Goal: Task Accomplishment & Management: Manage account settings

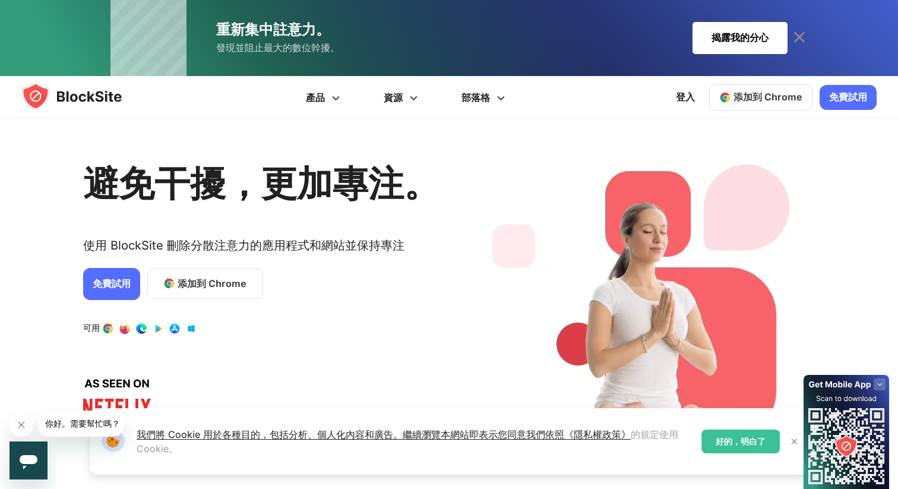
click at [489, 207] on div "1 / 4" at bounding box center [645, 311] width 342 height 349
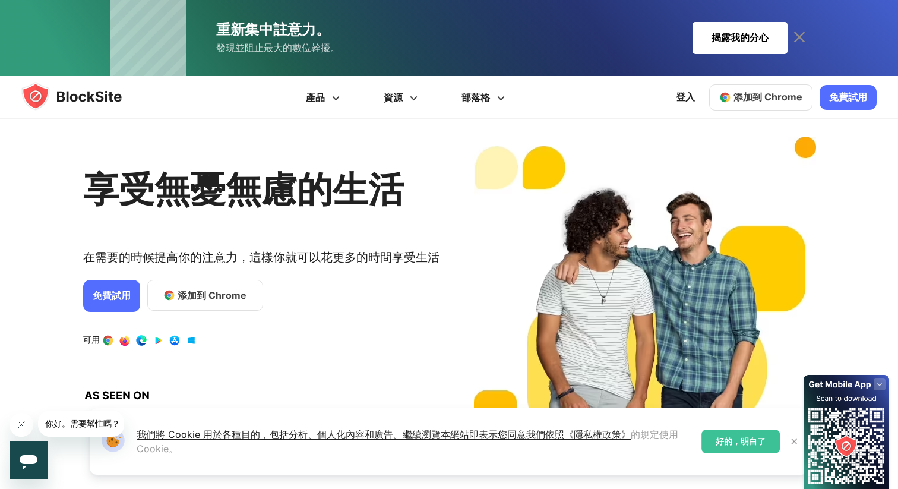
click at [128, 292] on font "免費試用" at bounding box center [112, 295] width 38 height 12
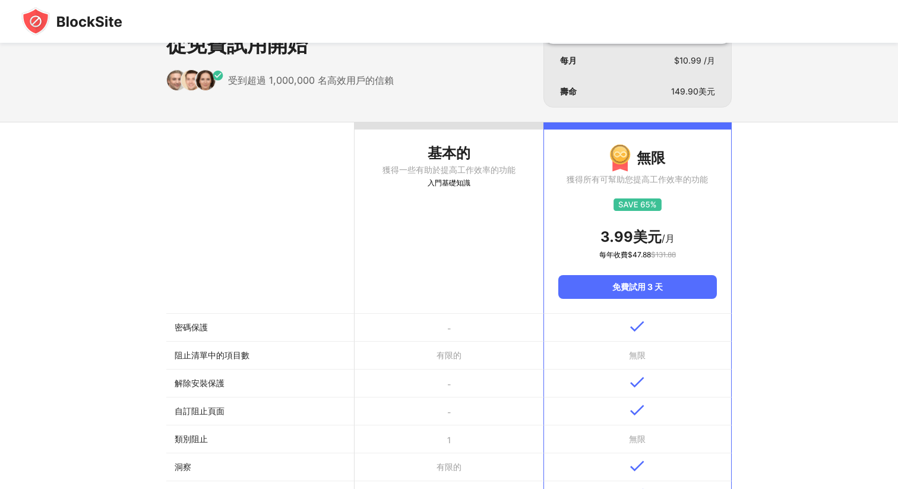
scroll to position [21, 0]
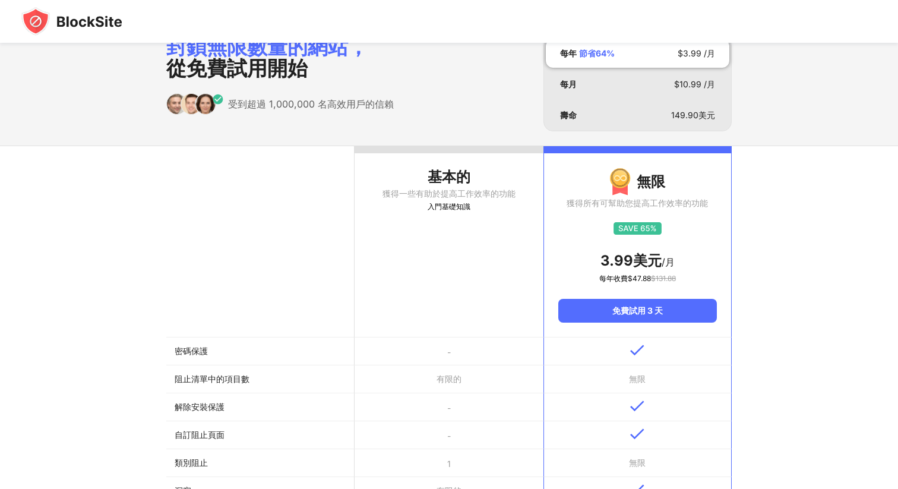
click at [485, 268] on th "基本的 獲得一些有助於提高工作效率的功能 入門基礎知識" at bounding box center [449, 241] width 188 height 191
click at [467, 198] on font "獲得一些有助於提高工作效率的功能" at bounding box center [448, 193] width 133 height 10
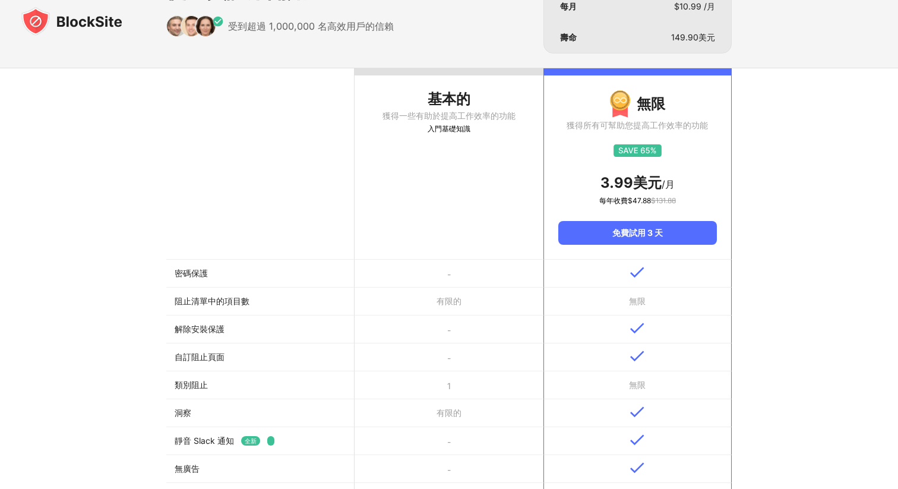
scroll to position [0, 0]
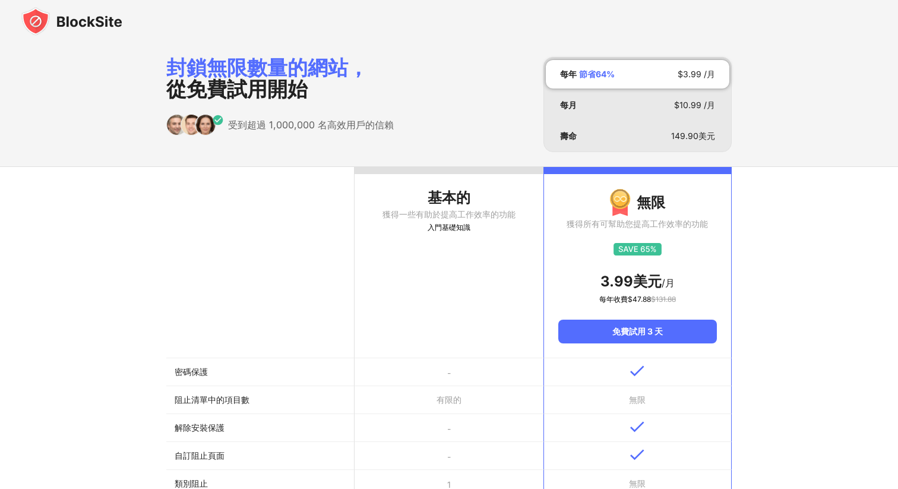
click at [448, 184] on th "基本的 獲得一些有助於提高工作效率的功能 入門基礎知識" at bounding box center [449, 262] width 188 height 191
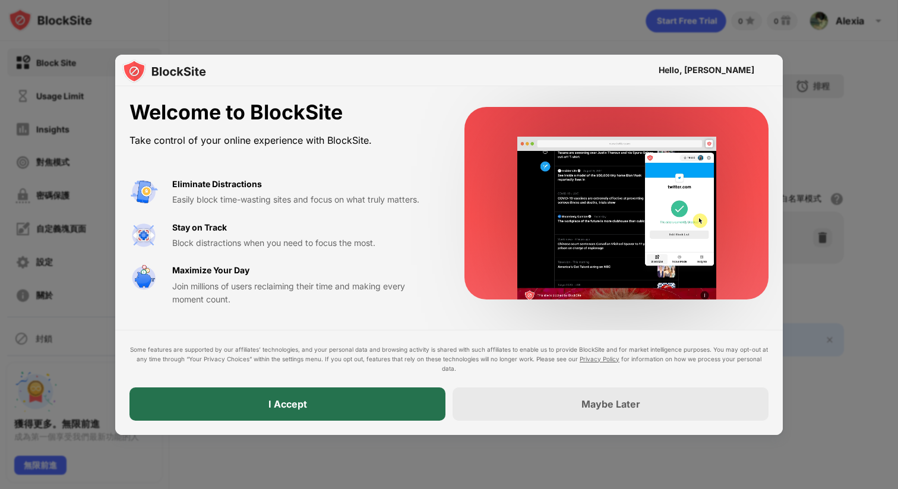
click at [347, 397] on div "I Accept" at bounding box center [287, 403] width 316 height 33
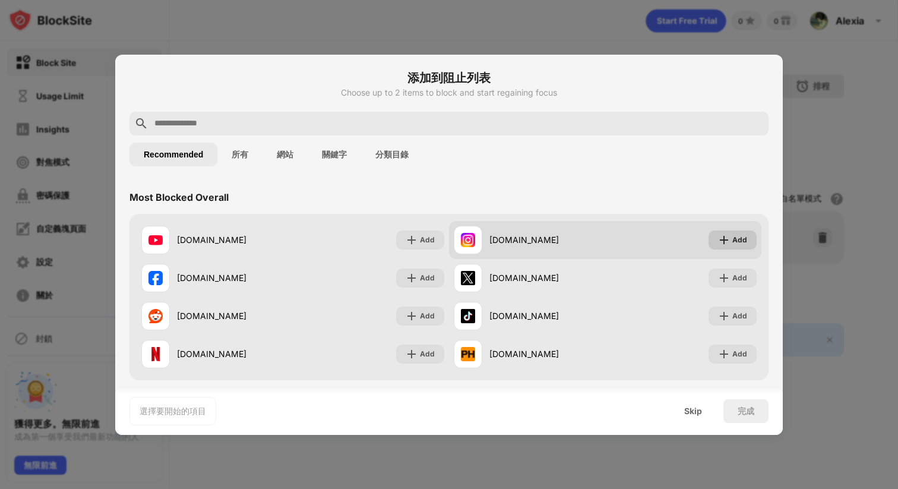
click at [727, 236] on img at bounding box center [724, 240] width 12 height 12
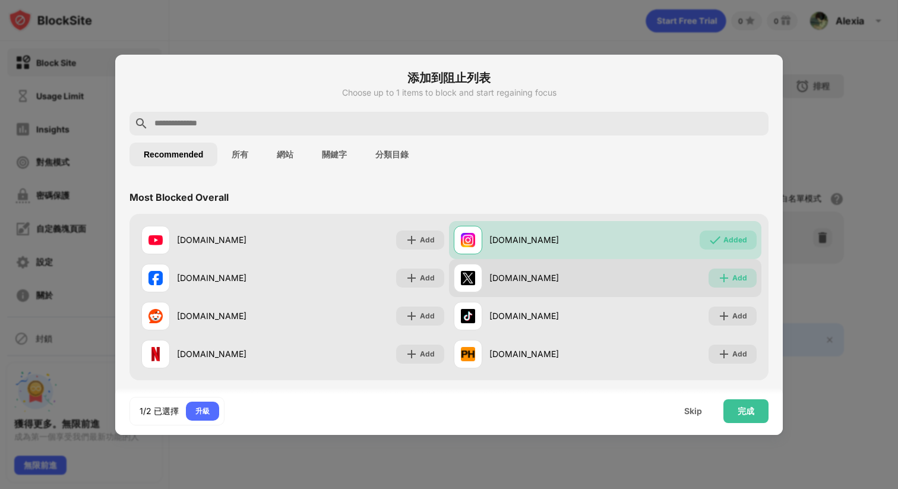
click at [721, 273] on img at bounding box center [724, 278] width 12 height 12
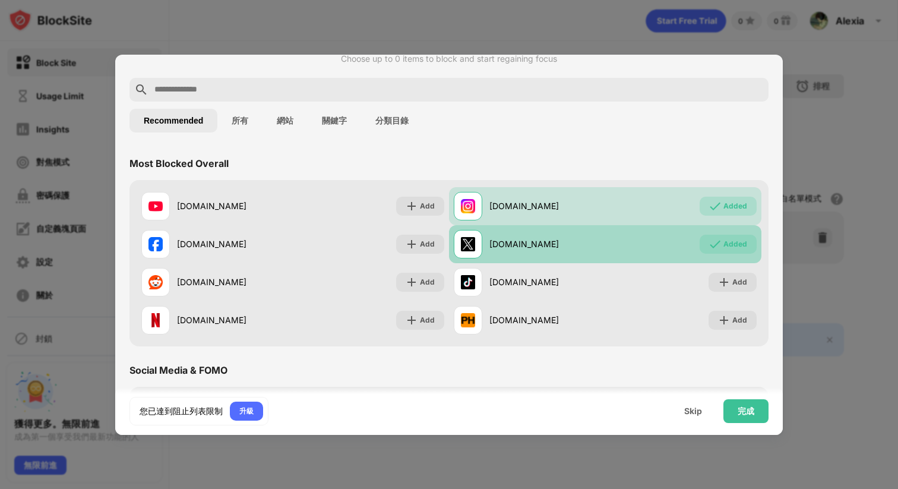
scroll to position [29, 0]
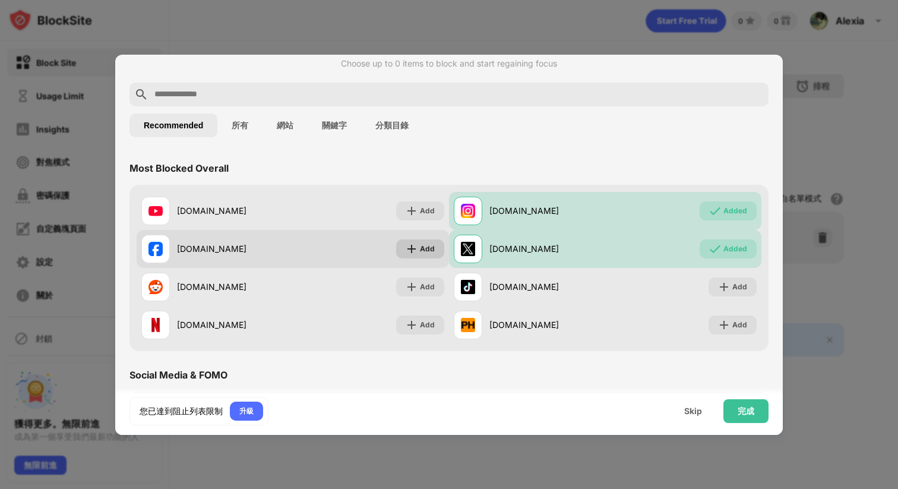
click at [410, 246] on img at bounding box center [412, 249] width 12 height 12
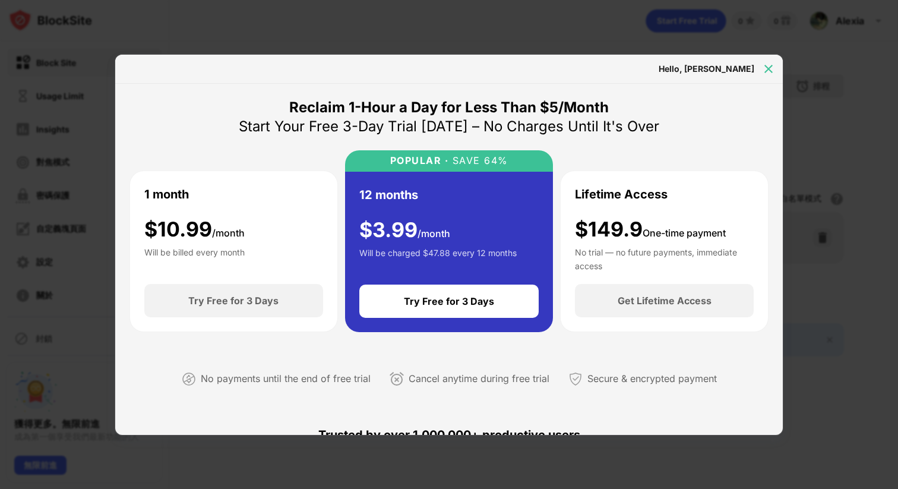
click at [767, 70] on img at bounding box center [768, 69] width 12 height 12
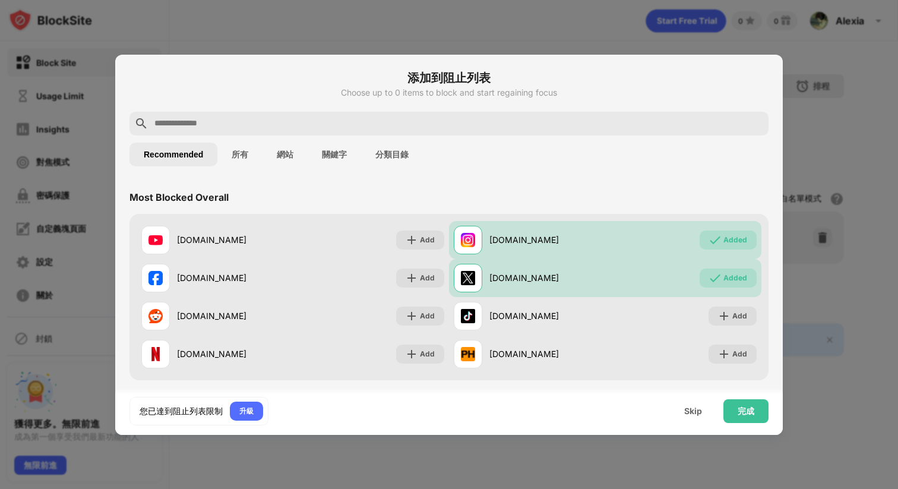
click at [203, 125] on input "text" at bounding box center [458, 123] width 610 height 14
paste input "**********"
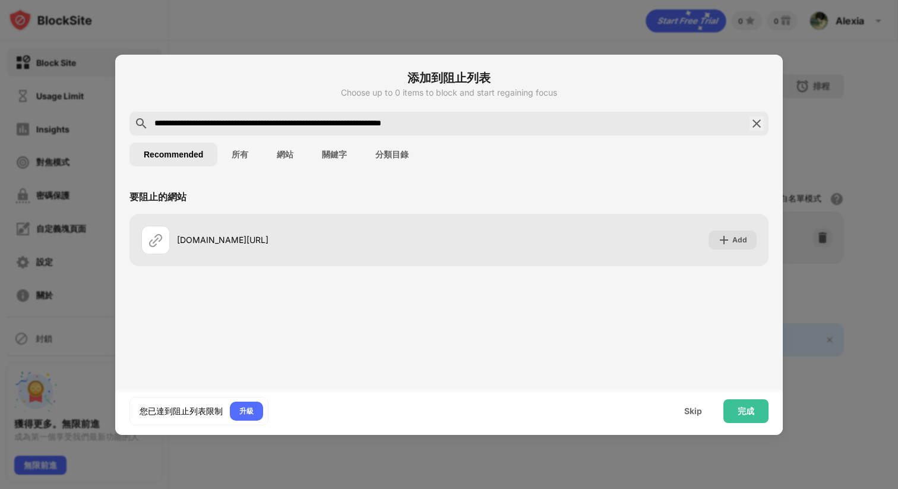
drag, startPoint x: 249, startPoint y: 124, endPoint x: 518, endPoint y: 129, distance: 269.6
click at [518, 129] on input "**********" at bounding box center [448, 123] width 591 height 14
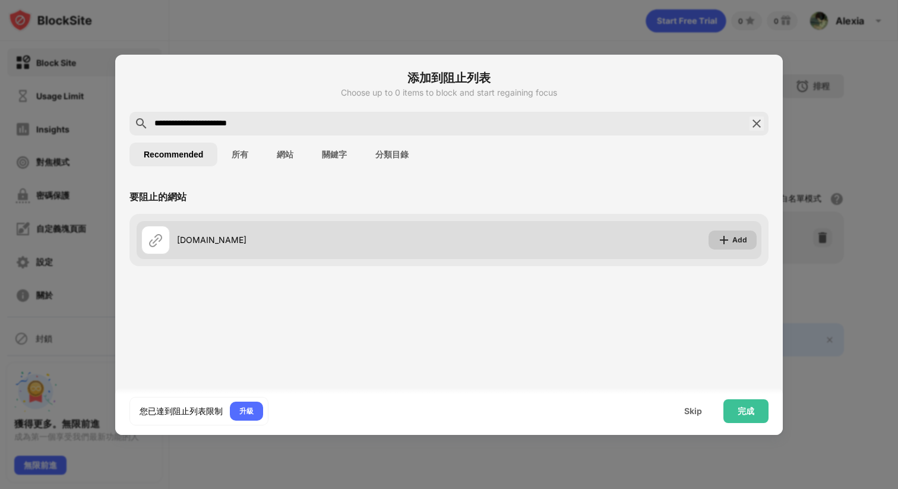
type input "**********"
click at [733, 243] on div "Add" at bounding box center [739, 240] width 15 height 12
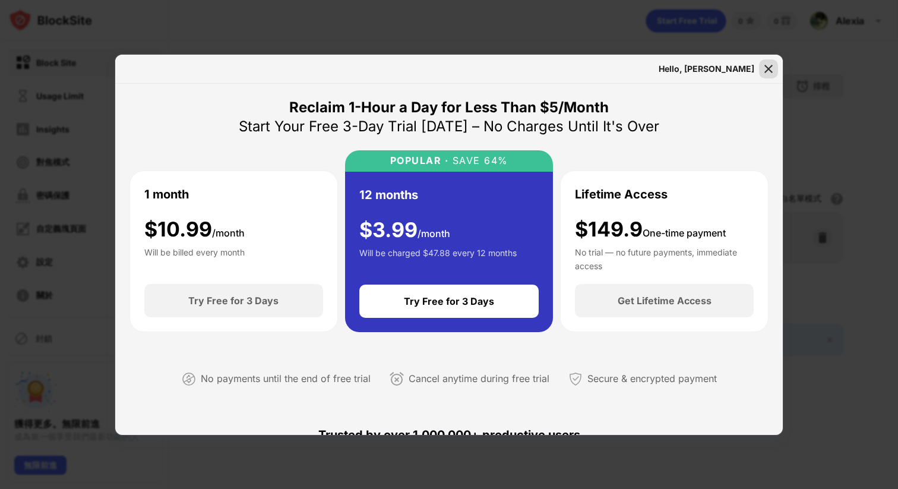
click at [768, 66] on img at bounding box center [768, 69] width 12 height 12
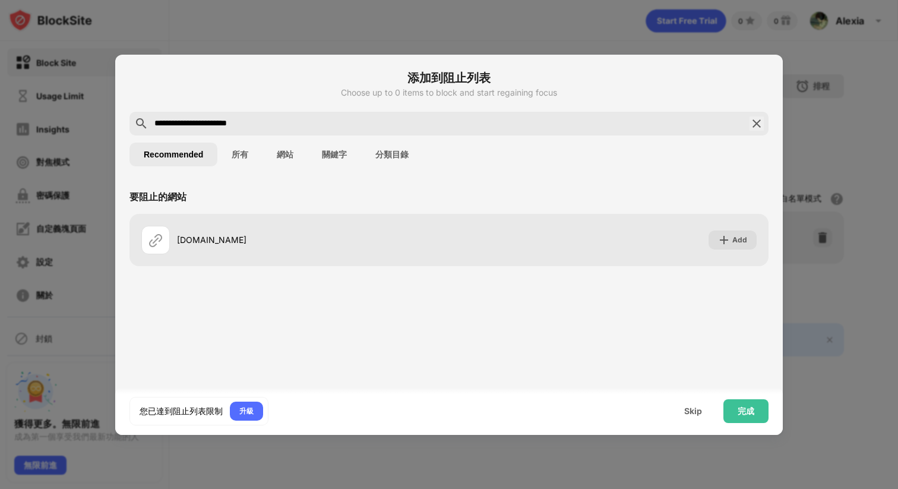
click at [245, 157] on button "所有" at bounding box center [239, 155] width 45 height 24
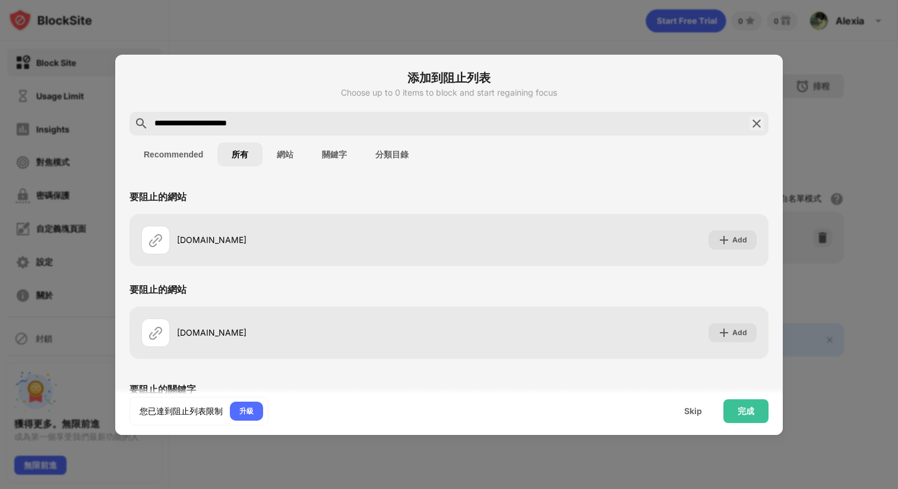
click at [283, 156] on button "網站" at bounding box center [284, 155] width 45 height 24
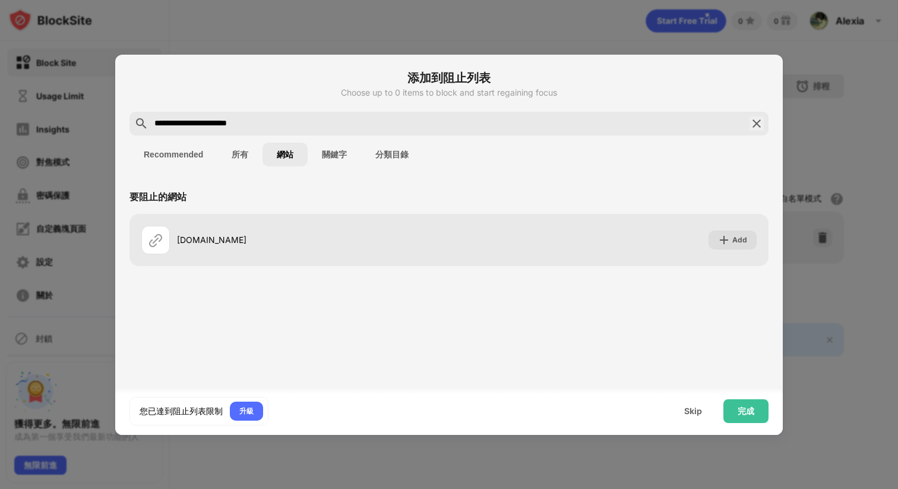
click at [758, 126] on img at bounding box center [756, 123] width 14 height 14
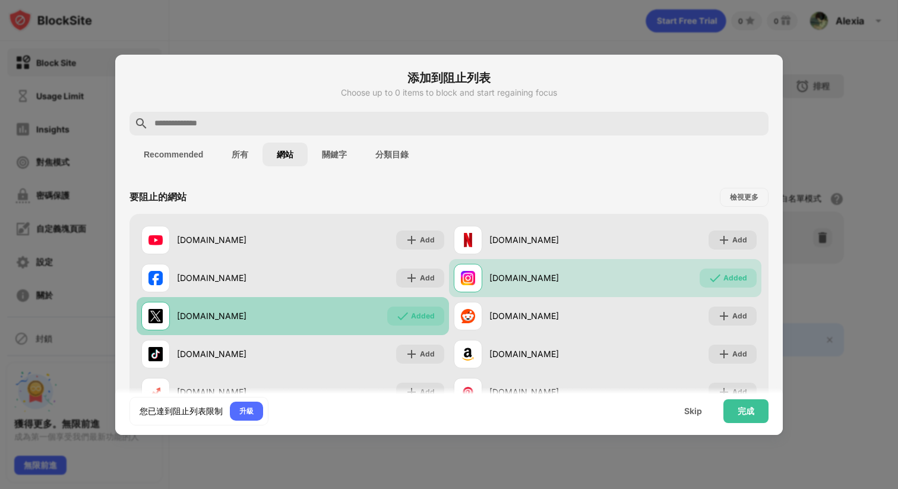
click at [392, 314] on div "Added" at bounding box center [415, 315] width 57 height 19
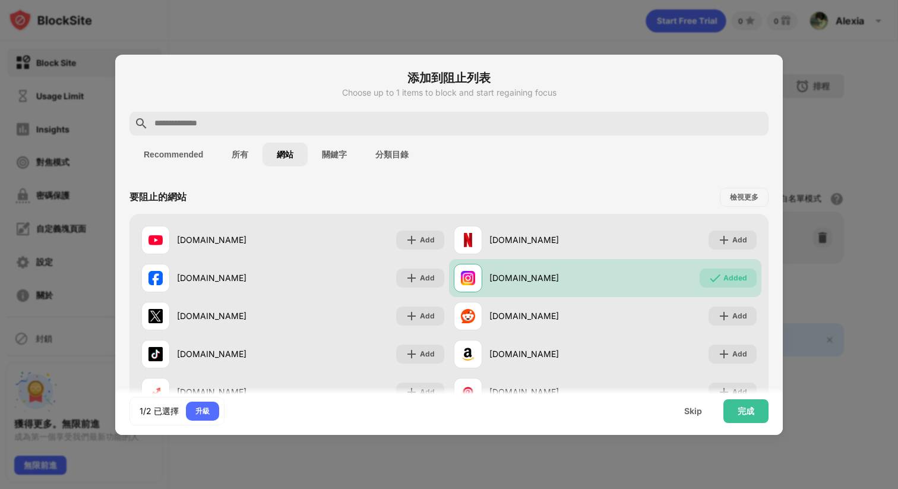
click at [174, 147] on button "Recommended" at bounding box center [173, 155] width 88 height 24
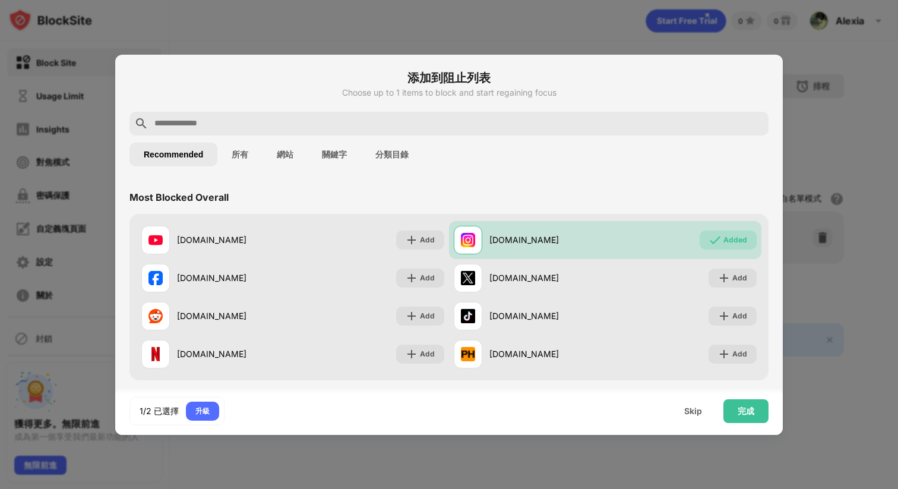
click at [191, 117] on input "text" at bounding box center [458, 123] width 610 height 14
paste input "**********"
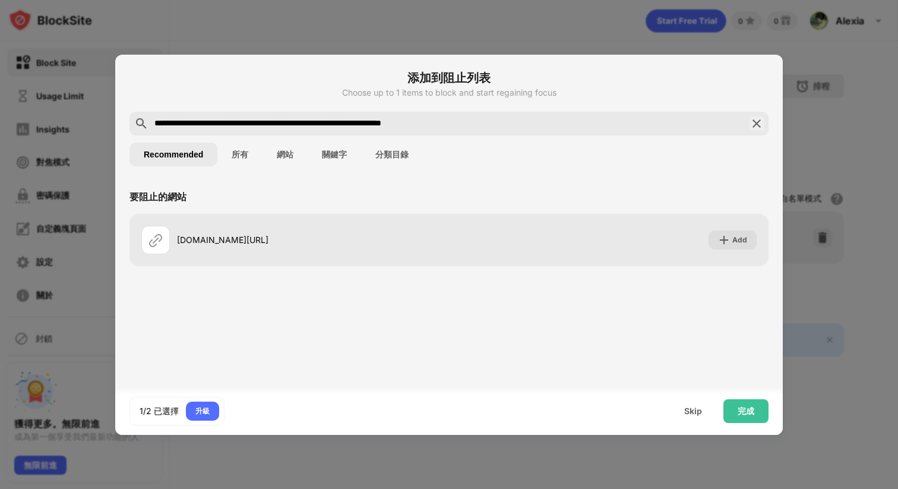
click at [337, 150] on button "關鍵字" at bounding box center [334, 155] width 53 height 24
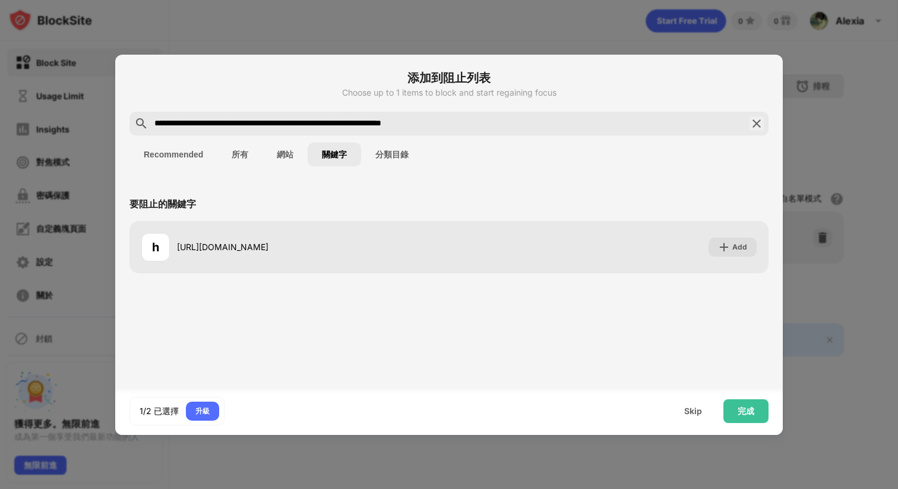
drag, startPoint x: 517, startPoint y: 120, endPoint x: 249, endPoint y: 122, distance: 267.8
click at [249, 122] on input "**********" at bounding box center [448, 123] width 591 height 14
type input "*******"
click at [175, 157] on button "Recommended" at bounding box center [173, 155] width 88 height 24
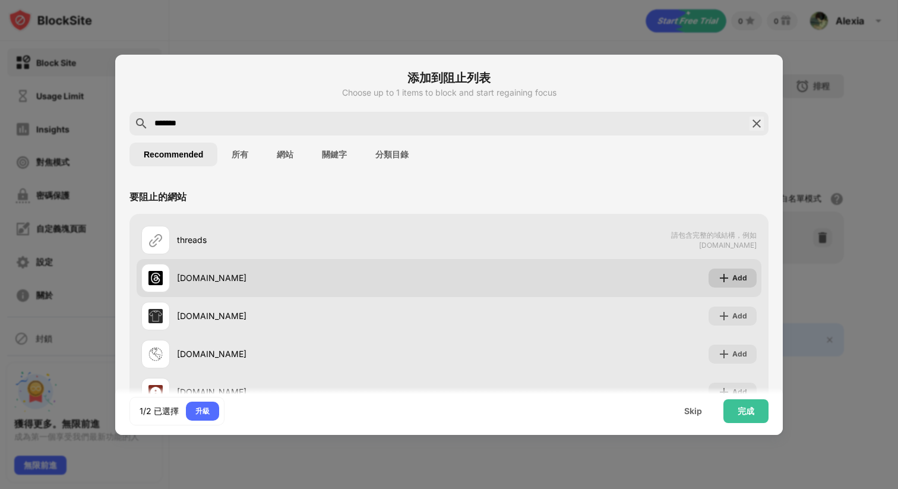
click at [731, 276] on div "Add" at bounding box center [732, 277] width 48 height 19
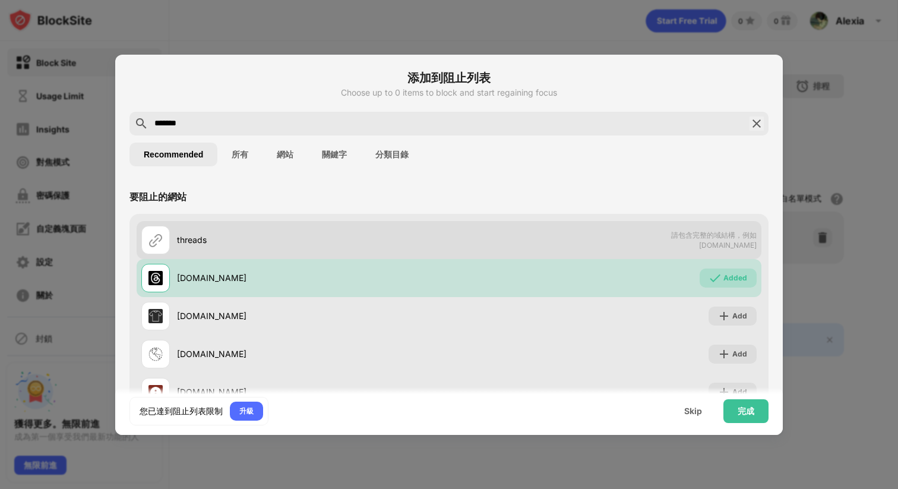
scroll to position [81, 0]
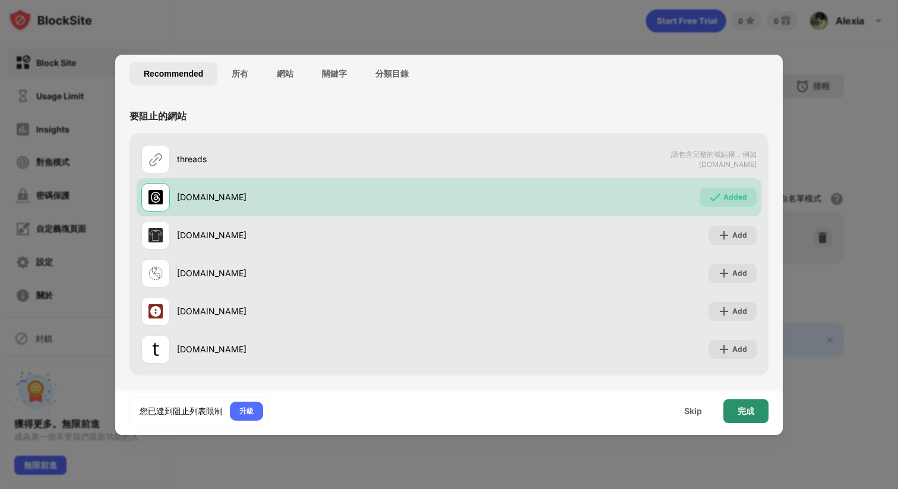
click at [745, 413] on div "完成" at bounding box center [746, 411] width 17 height 10
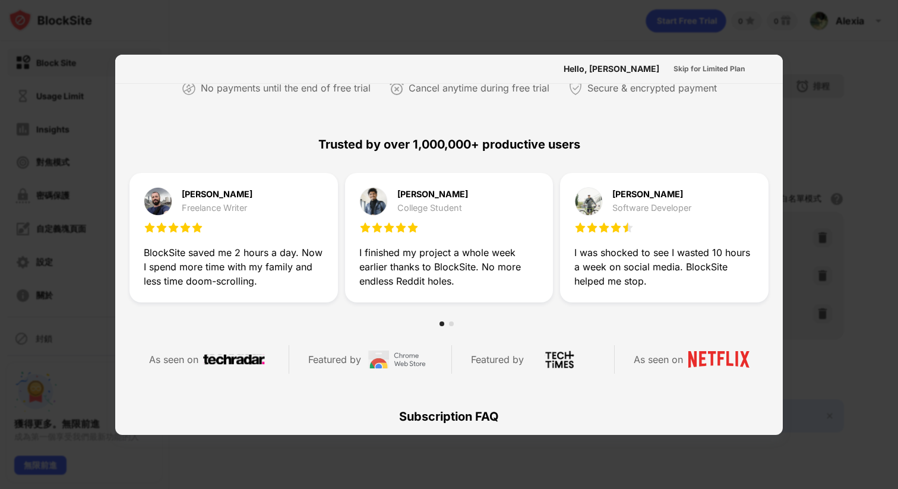
scroll to position [580, 0]
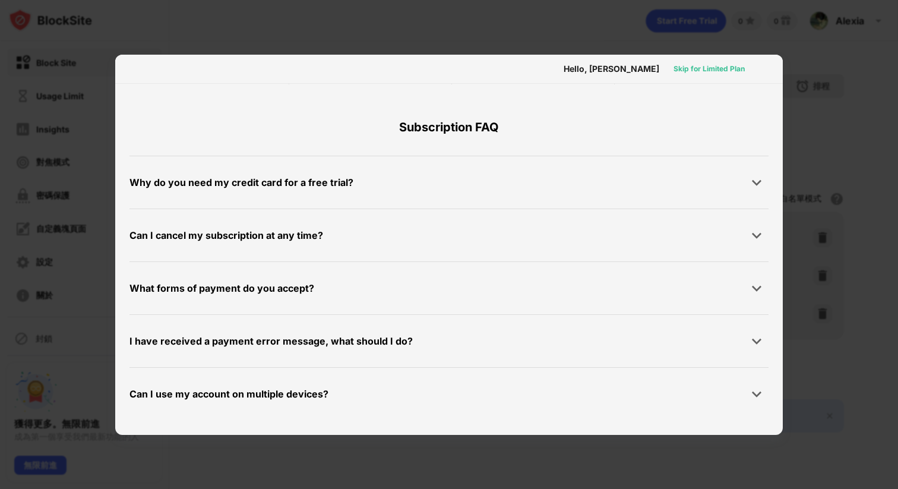
click at [715, 68] on div "Skip for Limited Plan" at bounding box center [708, 69] width 71 height 12
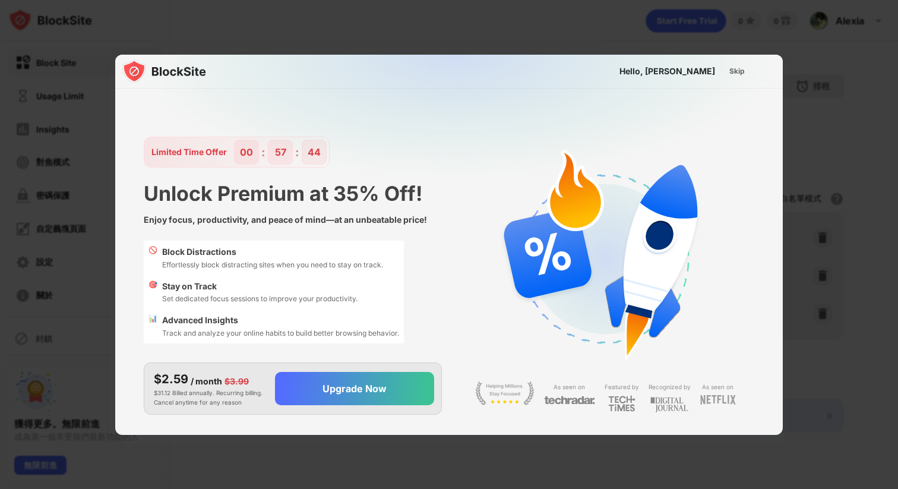
scroll to position [0, 0]
click at [735, 72] on div "Skip" at bounding box center [736, 71] width 15 height 12
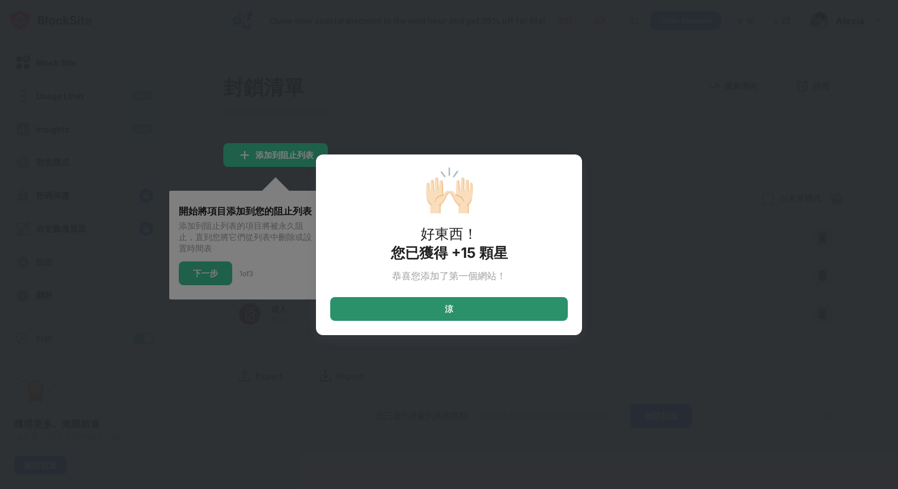
click at [466, 309] on div "涼" at bounding box center [449, 309] width 238 height 24
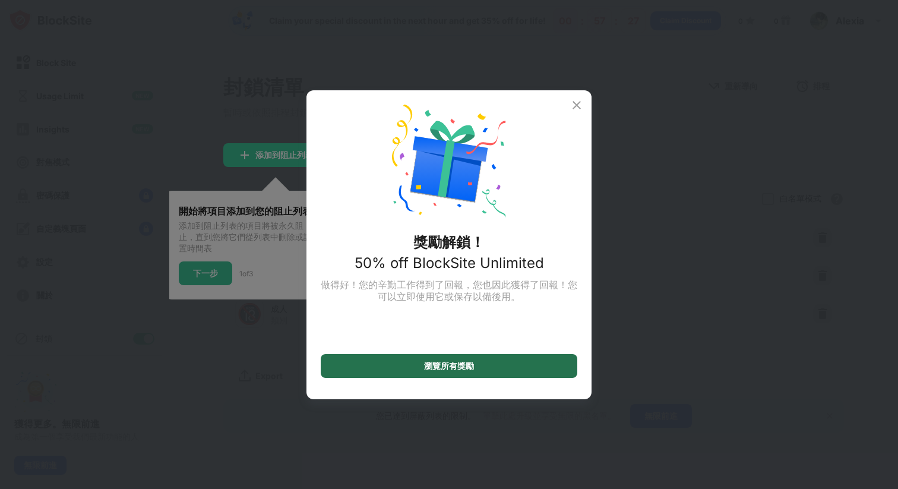
click at [447, 365] on div "瀏覽所有獎勵" at bounding box center [449, 366] width 50 height 10
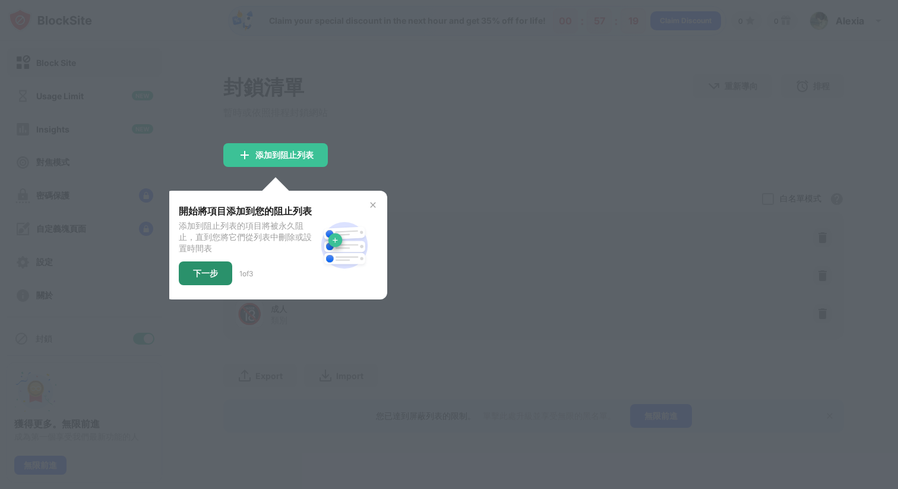
click at [205, 277] on div "下一步" at bounding box center [205, 273] width 25 height 10
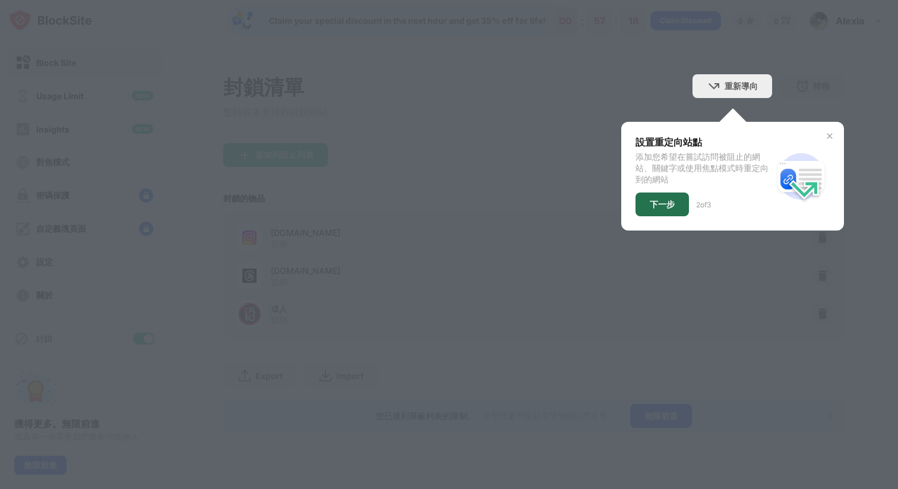
click at [656, 208] on div "下一步" at bounding box center [662, 205] width 25 height 10
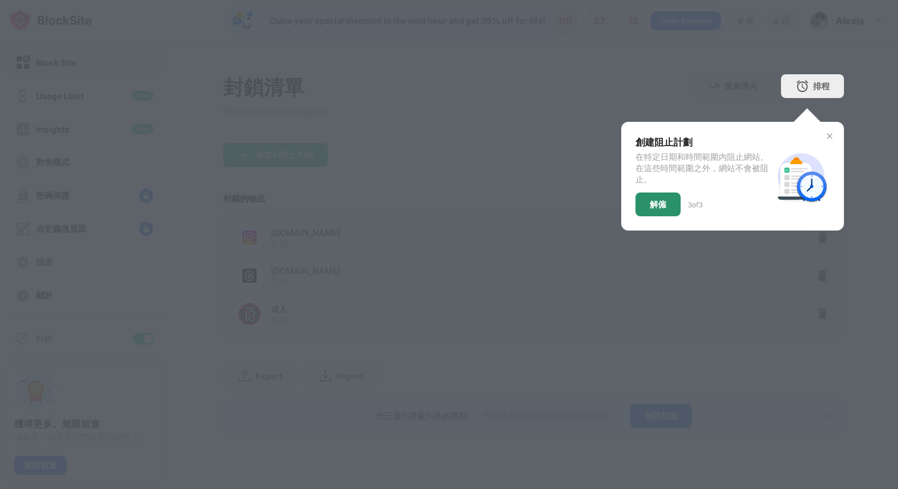
click at [658, 205] on div "解僱" at bounding box center [658, 205] width 17 height 10
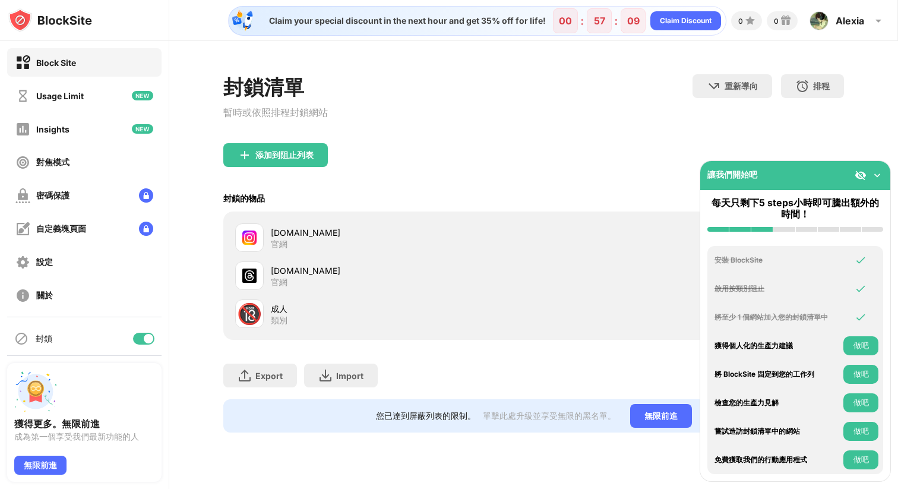
click at [882, 173] on img at bounding box center [877, 175] width 12 height 12
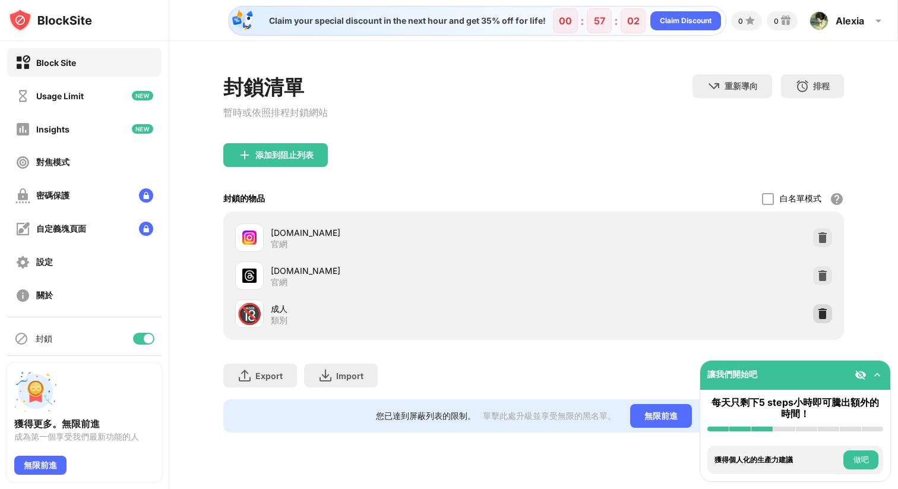
click at [825, 316] on img at bounding box center [823, 314] width 12 height 12
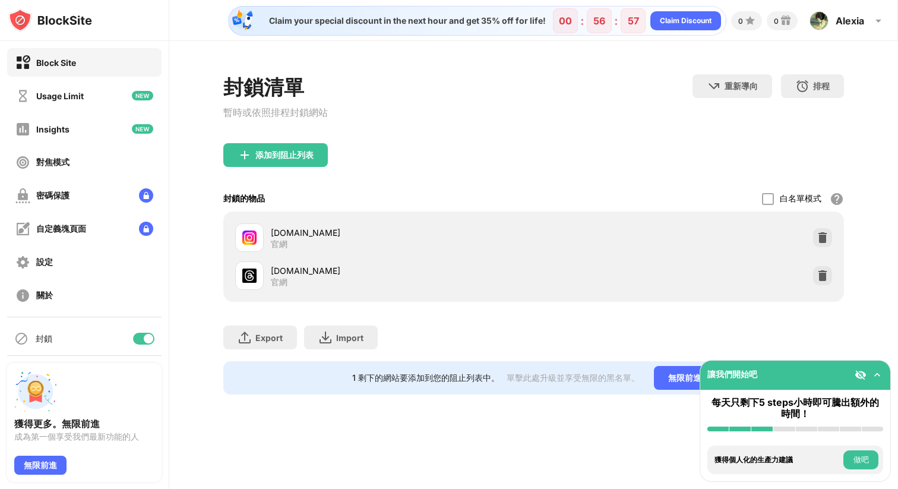
click at [855, 459] on button "做吧" at bounding box center [860, 459] width 35 height 19
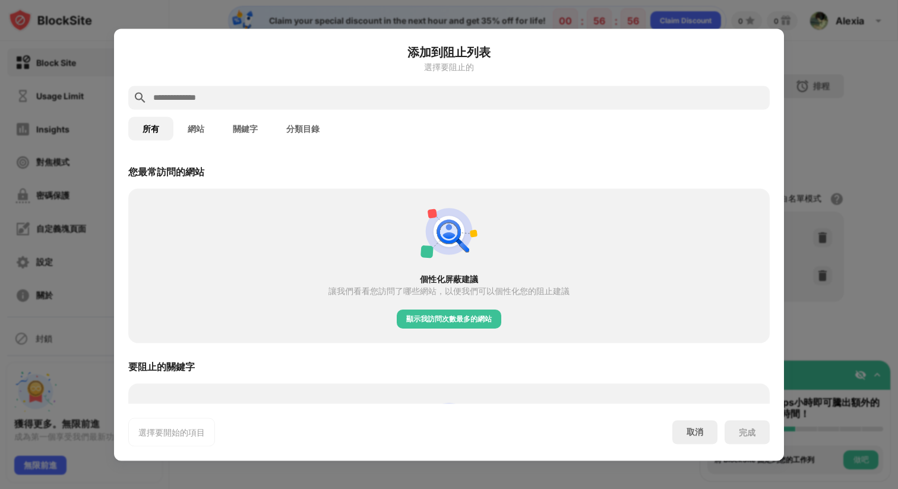
scroll to position [413, 0]
click at [474, 322] on div "顯示我訪問次數最多的網站" at bounding box center [449, 318] width 86 height 12
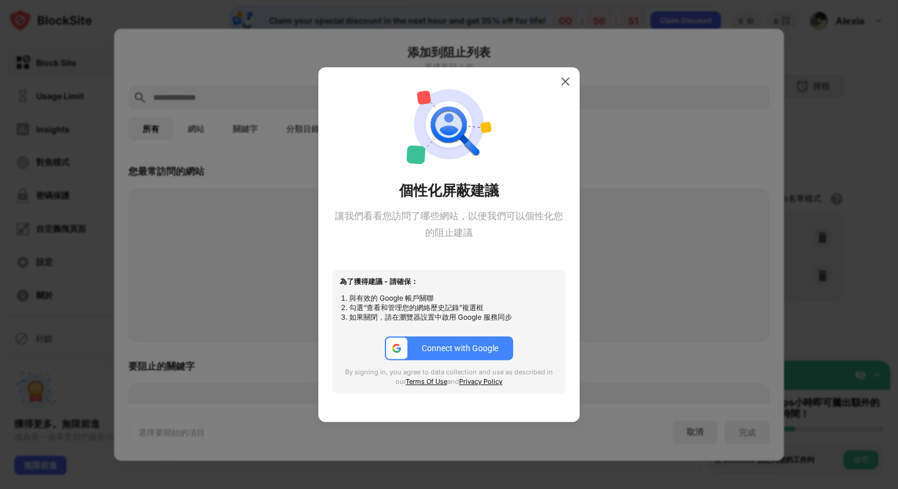
click at [401, 347] on img at bounding box center [396, 348] width 11 height 11
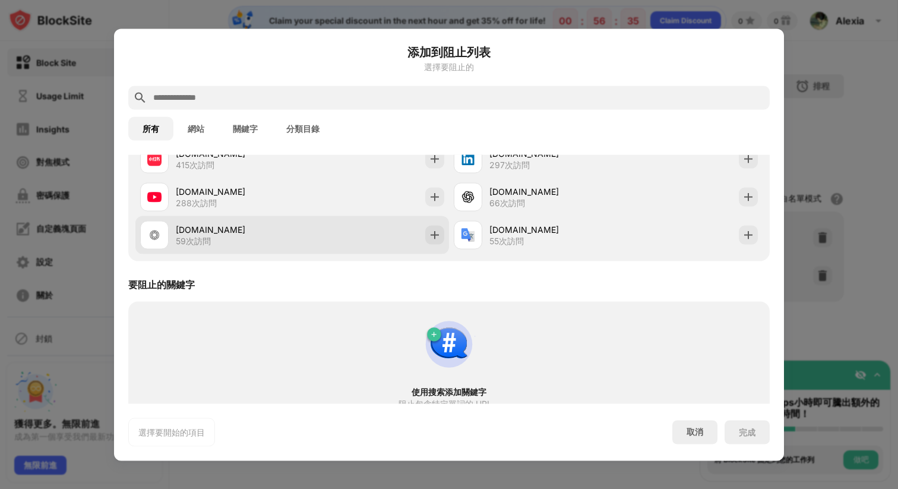
scroll to position [564, 0]
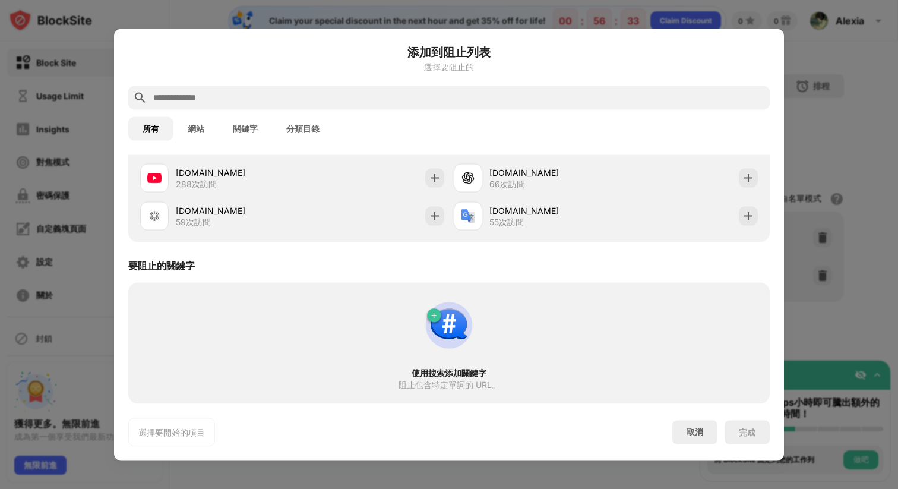
click at [428, 327] on img at bounding box center [448, 324] width 57 height 57
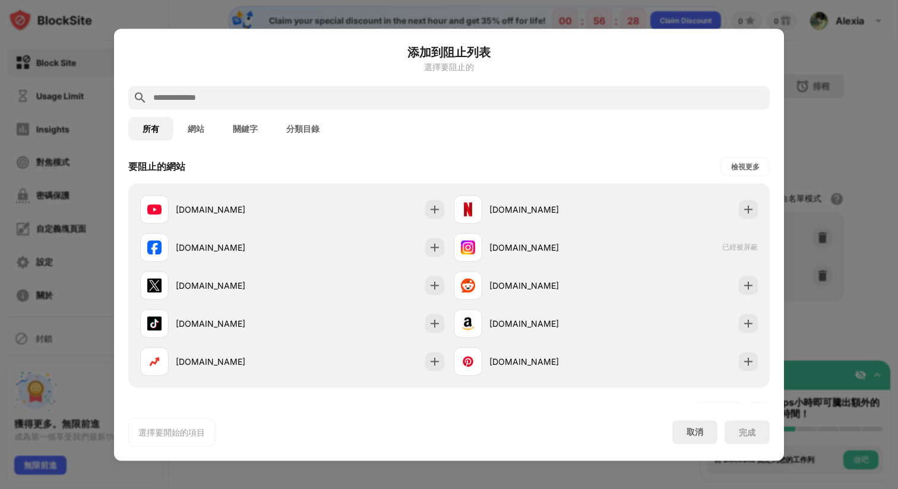
scroll to position [188, 0]
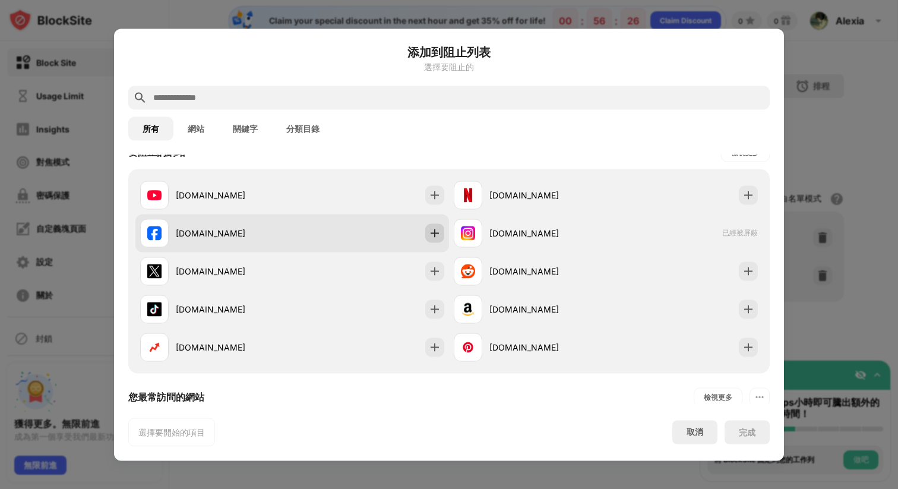
click at [436, 230] on img at bounding box center [435, 233] width 12 height 12
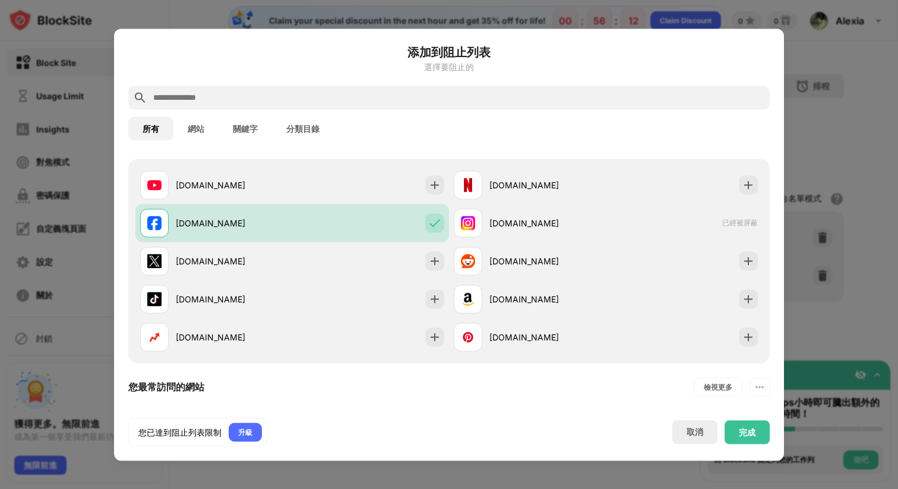
scroll to position [196, 0]
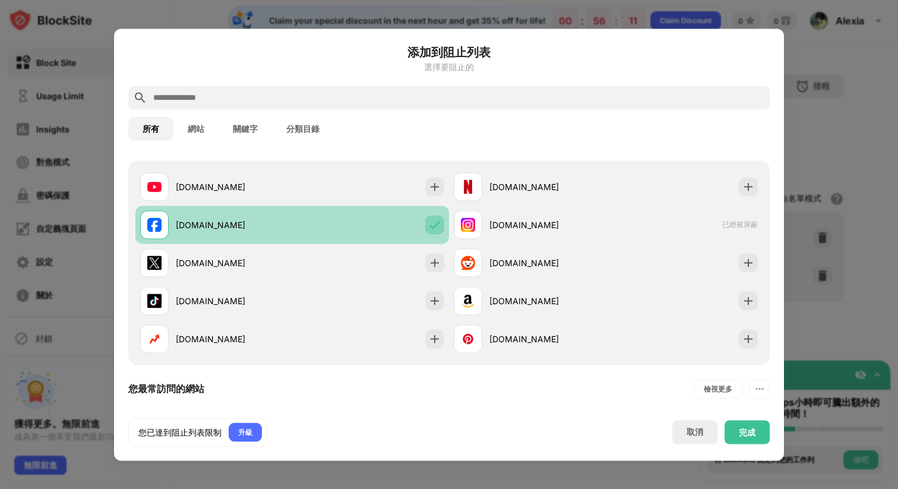
click at [428, 223] on div at bounding box center [434, 224] width 19 height 19
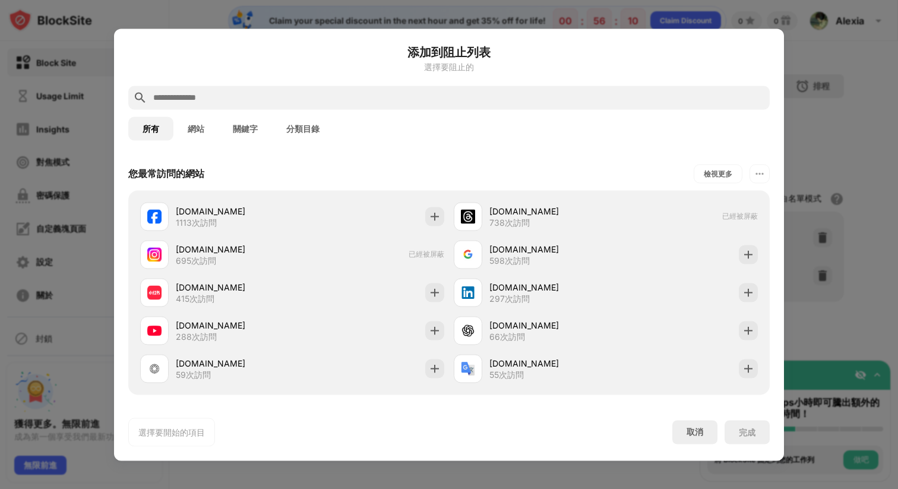
scroll to position [400, 0]
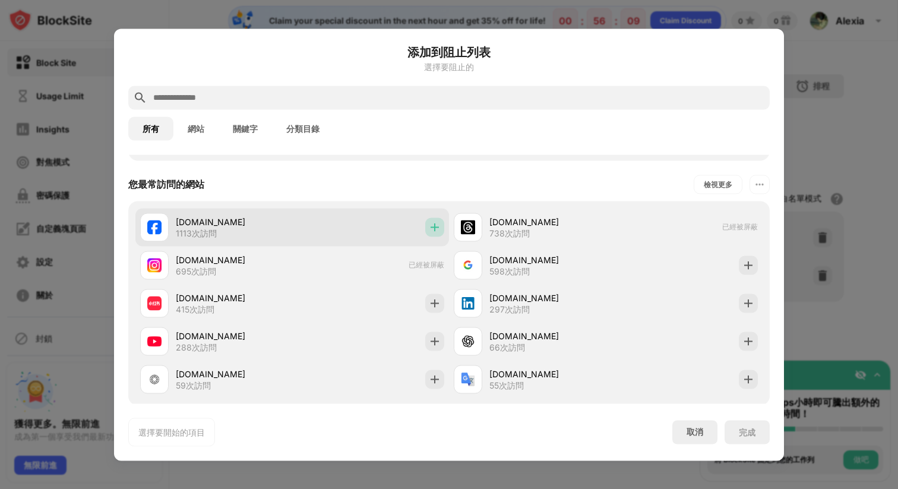
click at [433, 223] on img at bounding box center [435, 227] width 12 height 12
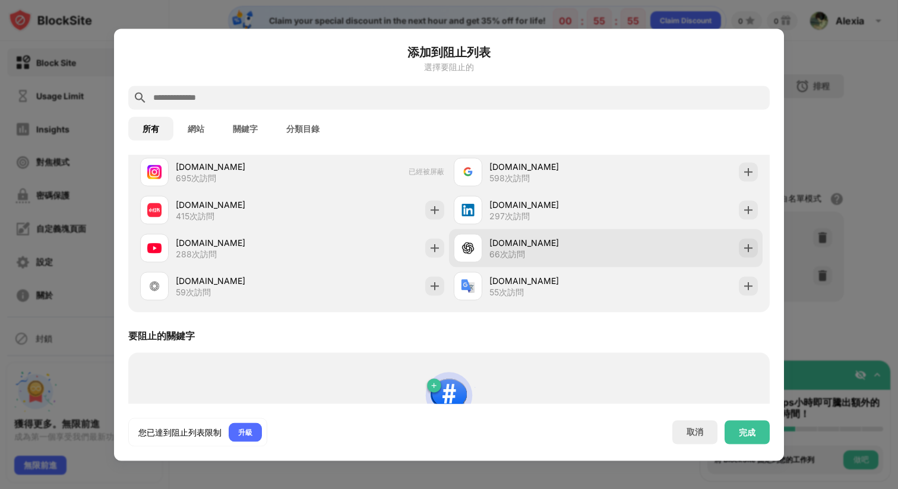
scroll to position [564, 0]
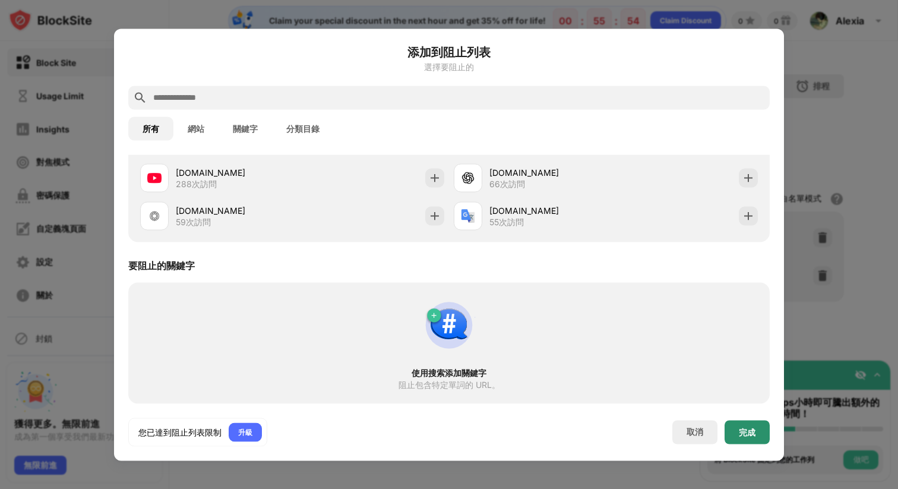
click at [740, 423] on div "完成" at bounding box center [746, 432] width 45 height 24
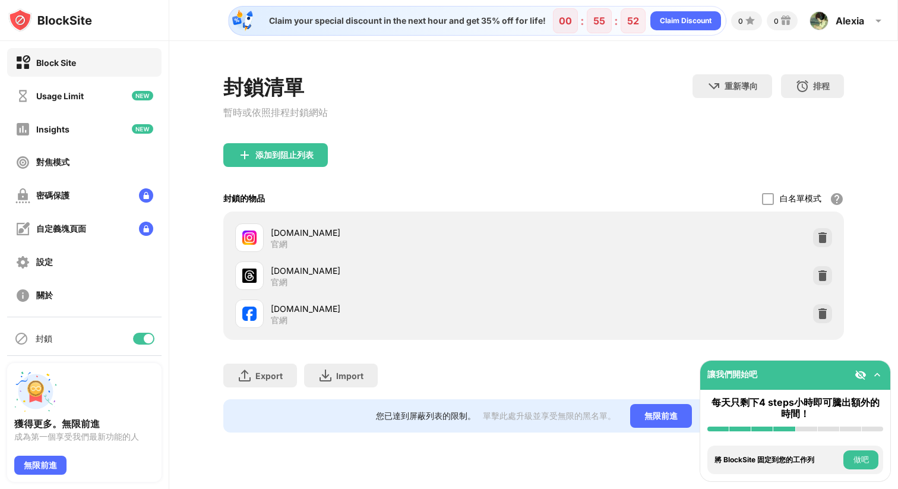
click at [859, 457] on button "做吧" at bounding box center [860, 459] width 35 height 19
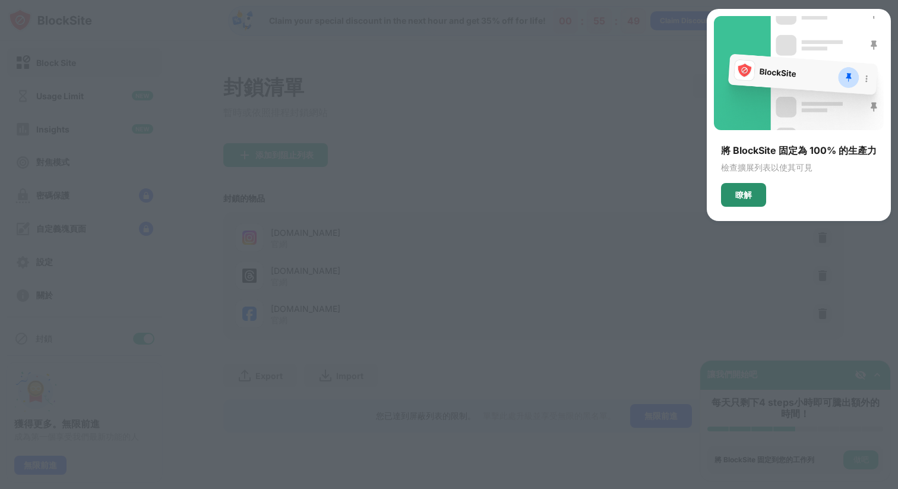
click at [755, 197] on div "瞭解" at bounding box center [743, 195] width 45 height 24
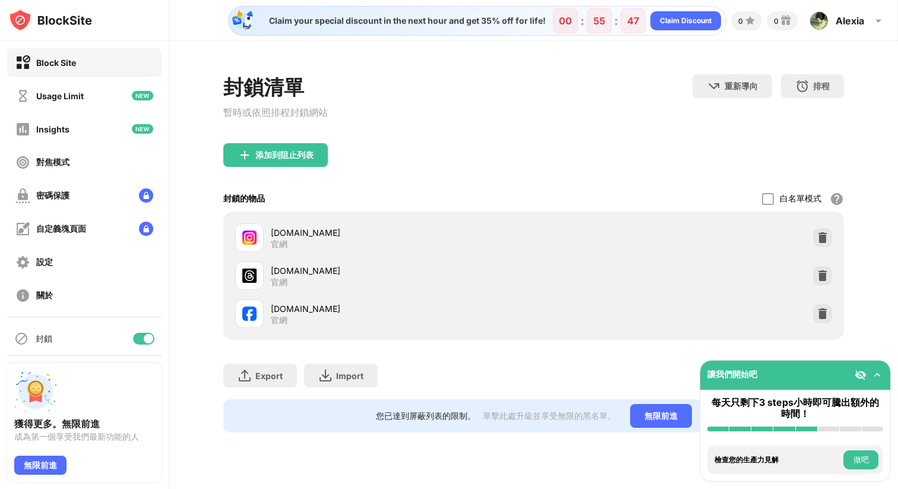
click at [858, 460] on button "做吧" at bounding box center [860, 459] width 35 height 19
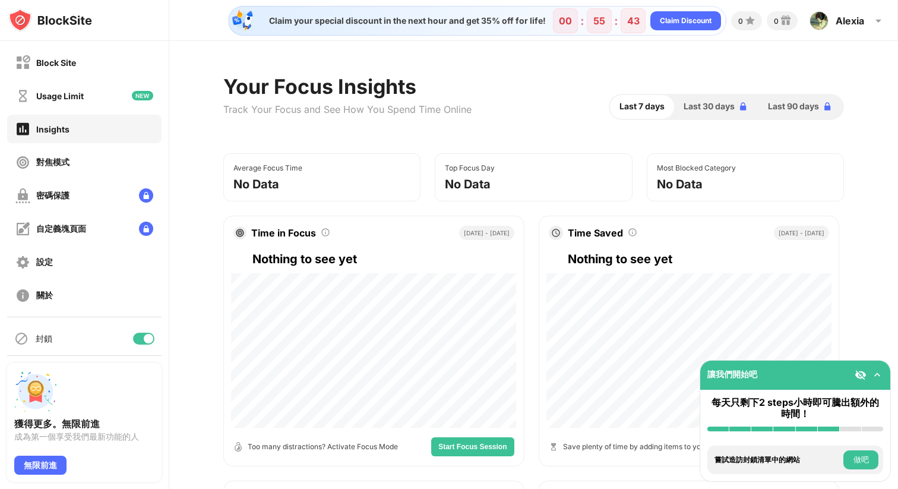
click at [858, 460] on button "做吧" at bounding box center [860, 459] width 35 height 19
click at [862, 461] on button "做吧" at bounding box center [860, 459] width 35 height 19
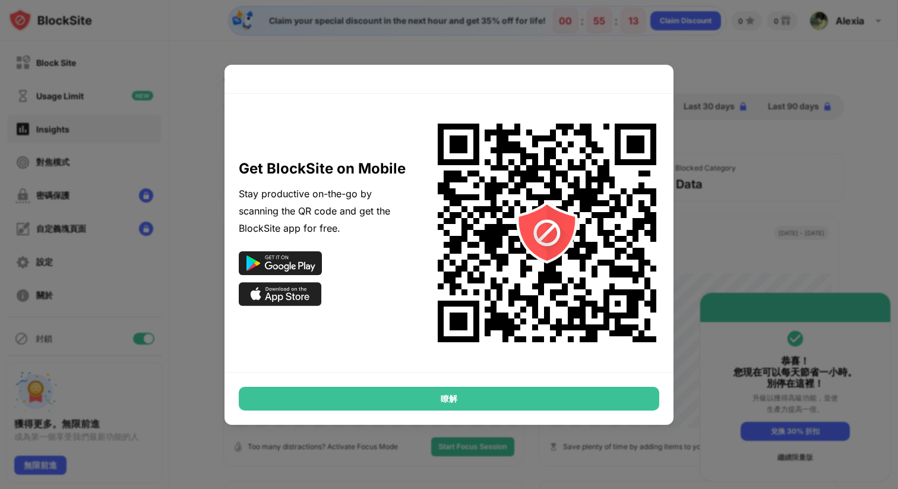
click at [597, 400] on div "瞭解" at bounding box center [449, 399] width 420 height 24
